Goal: Book appointment/travel/reservation

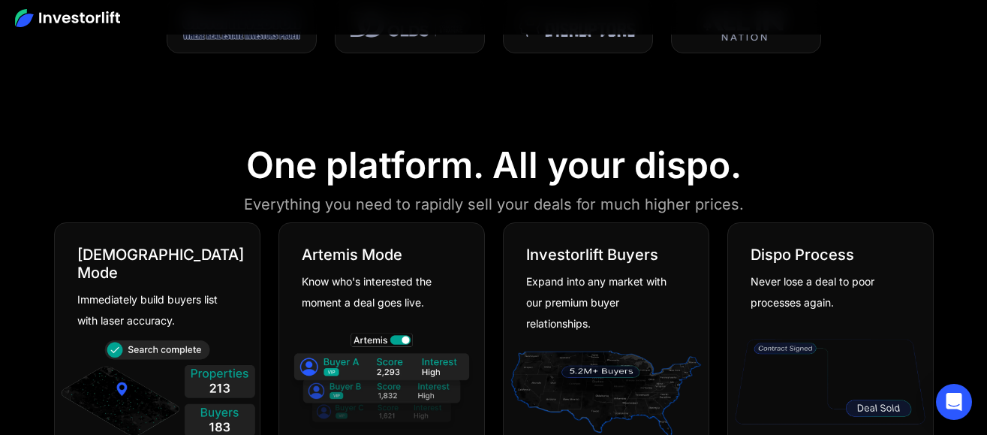
scroll to position [751, 0]
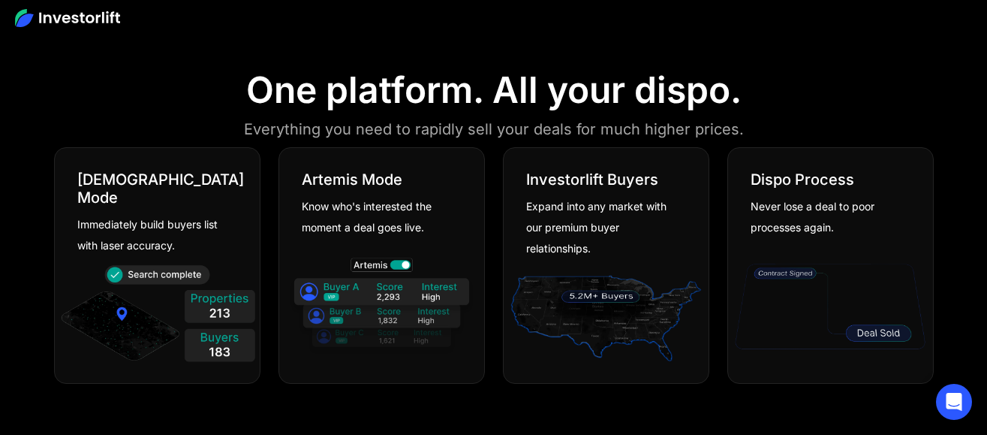
click at [177, 263] on img at bounding box center [157, 316] width 197 height 107
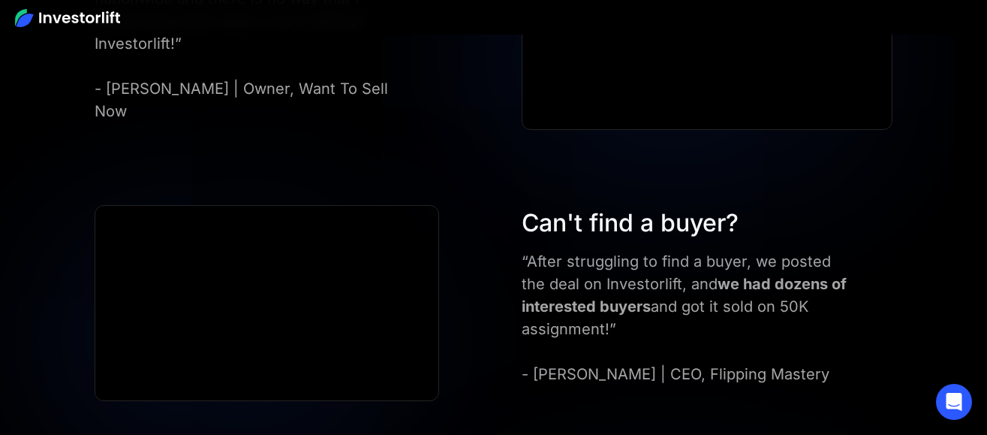
scroll to position [0, 0]
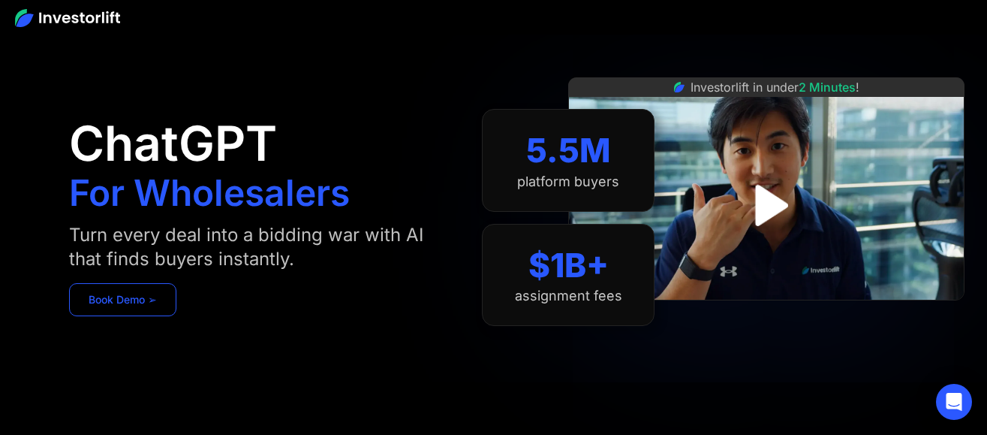
click at [152, 299] on link "Book Demo ➢" at bounding box center [122, 299] width 107 height 33
